Goal: Navigation & Orientation: Find specific page/section

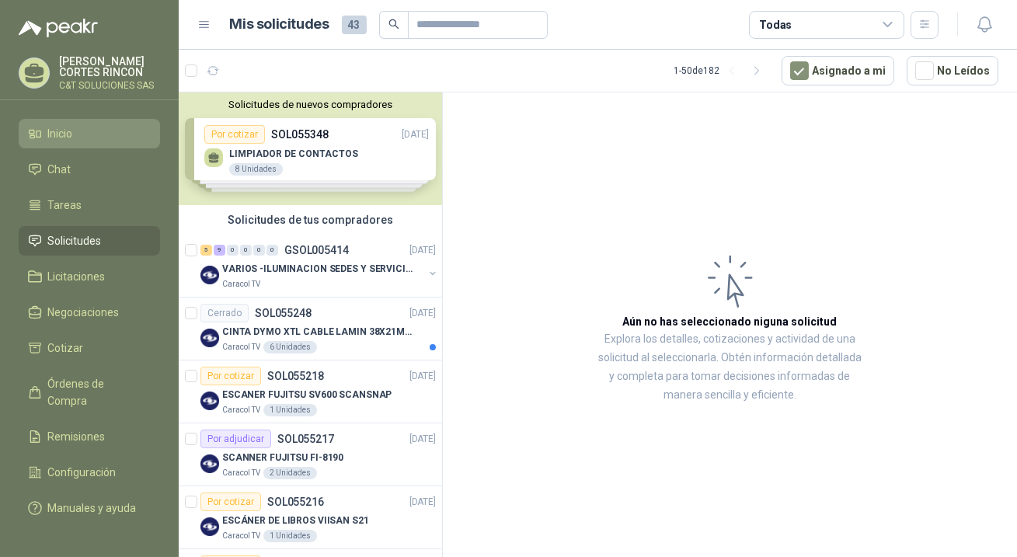
click at [35, 136] on icon at bounding box center [35, 134] width 14 height 14
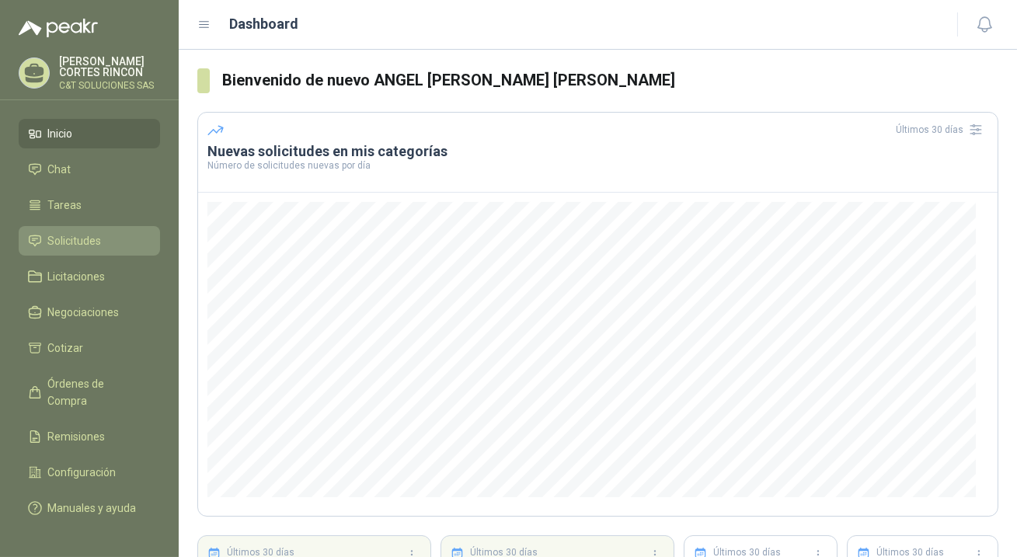
click at [77, 241] on span "Solicitudes" at bounding box center [75, 240] width 54 height 17
